Goal: Information Seeking & Learning: Learn about a topic

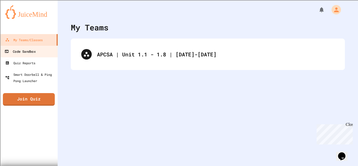
click at [37, 56] on link "Code Sandbox" at bounding box center [28, 51] width 59 height 12
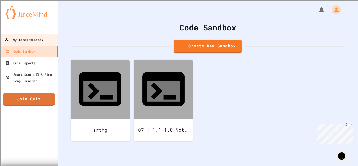
click at [47, 37] on link "My Teams/Classes" at bounding box center [28, 40] width 59 height 12
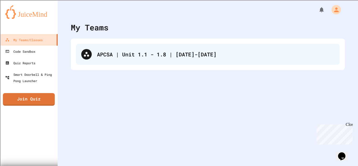
click at [86, 57] on icon at bounding box center [86, 54] width 6 height 6
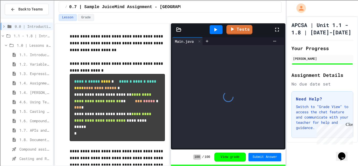
click at [22, 82] on span "1.4. Assignment and Input" at bounding box center [34, 82] width 31 height 5
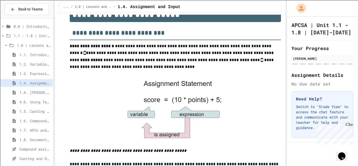
scroll to position [15, 0]
